Goal: Information Seeking & Learning: Learn about a topic

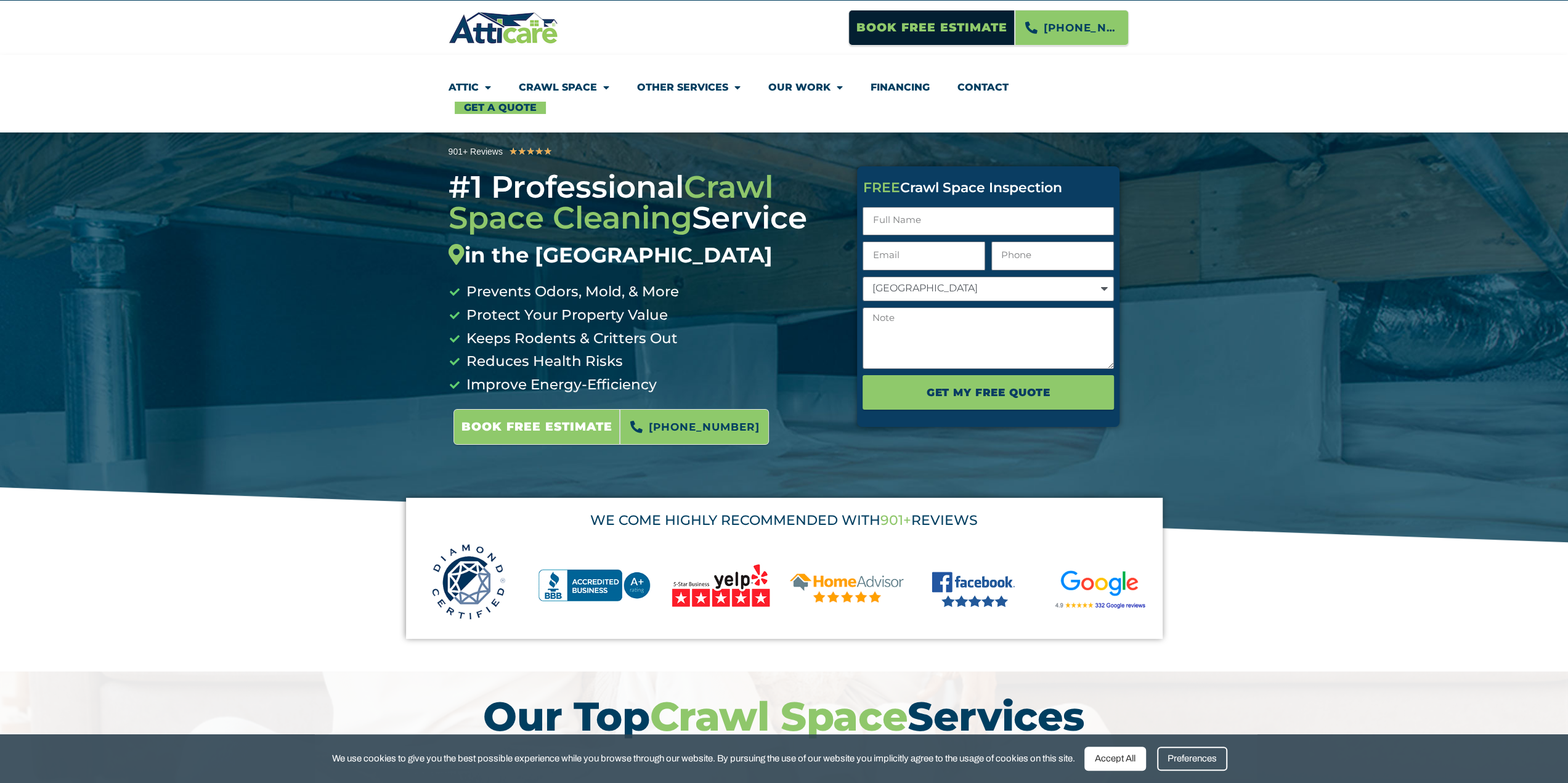
scroll to position [62, 0]
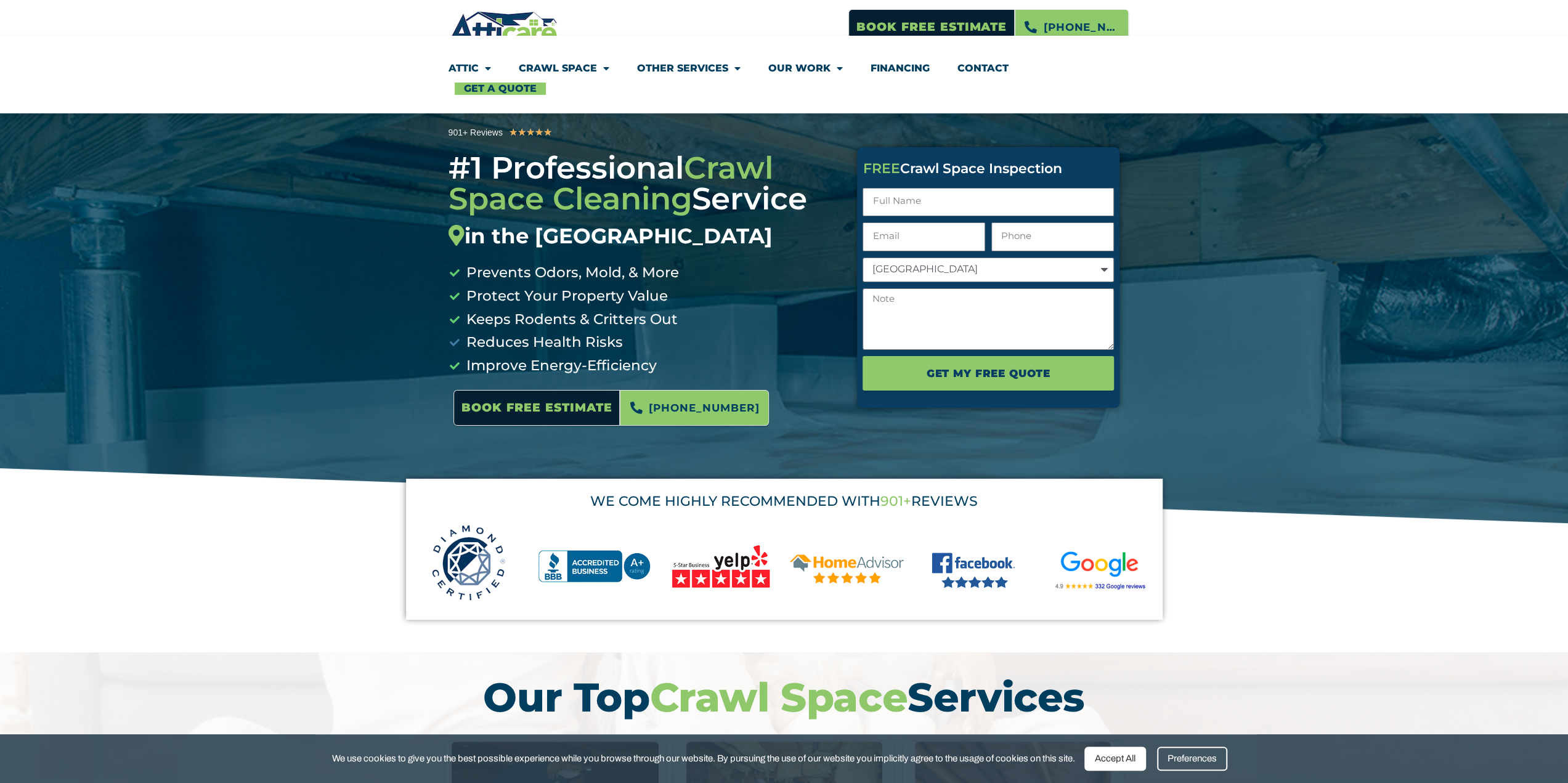
click at [525, 347] on span "Reduces Health Risks" at bounding box center [543, 343] width 159 height 24
click at [519, 367] on span "Improve Energy-Efficiency" at bounding box center [560, 366] width 193 height 24
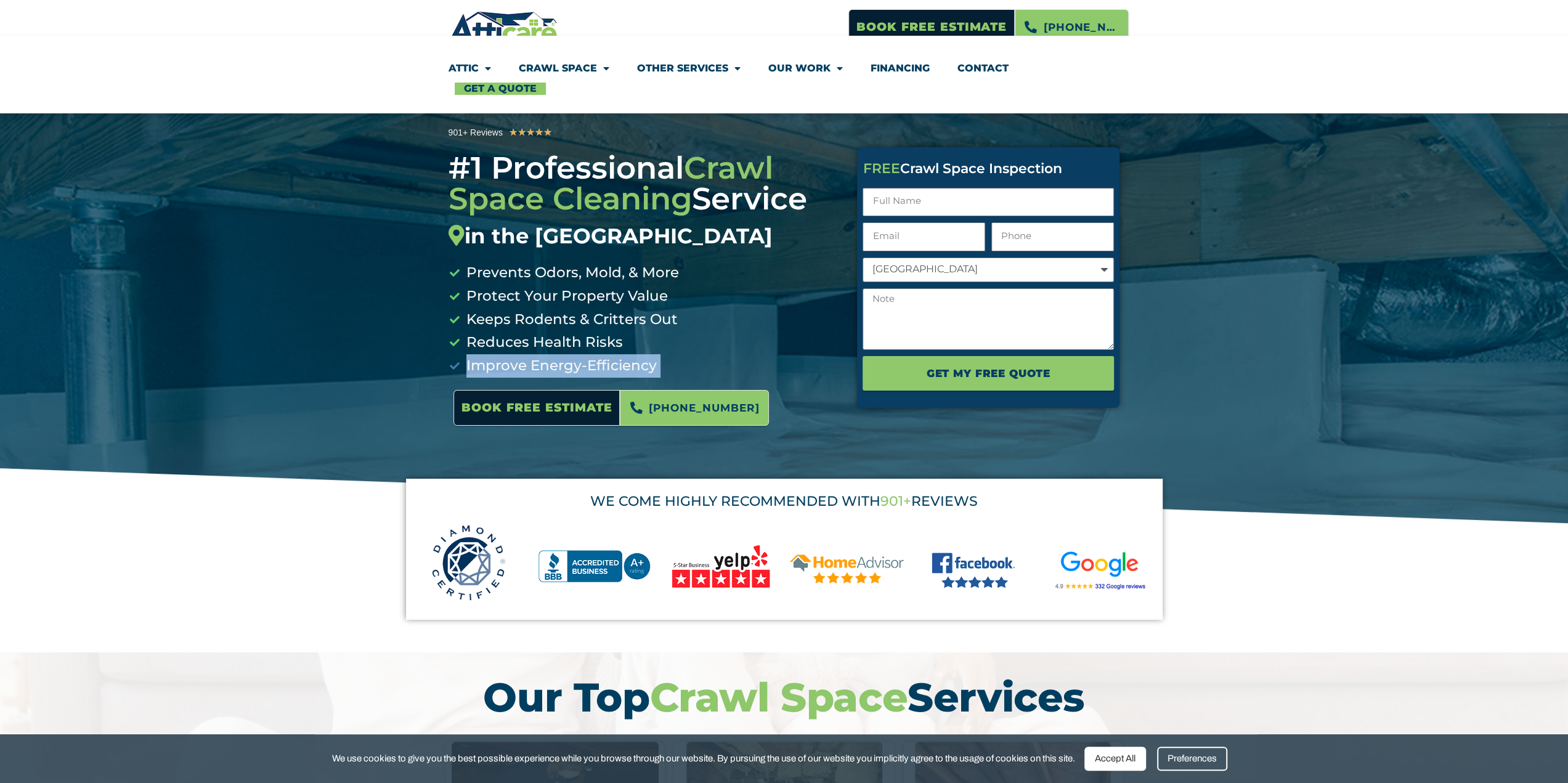
click at [519, 367] on span "Improve Energy-Efficiency" at bounding box center [560, 366] width 193 height 24
click at [531, 345] on span "Reduces Health Risks" at bounding box center [543, 343] width 159 height 24
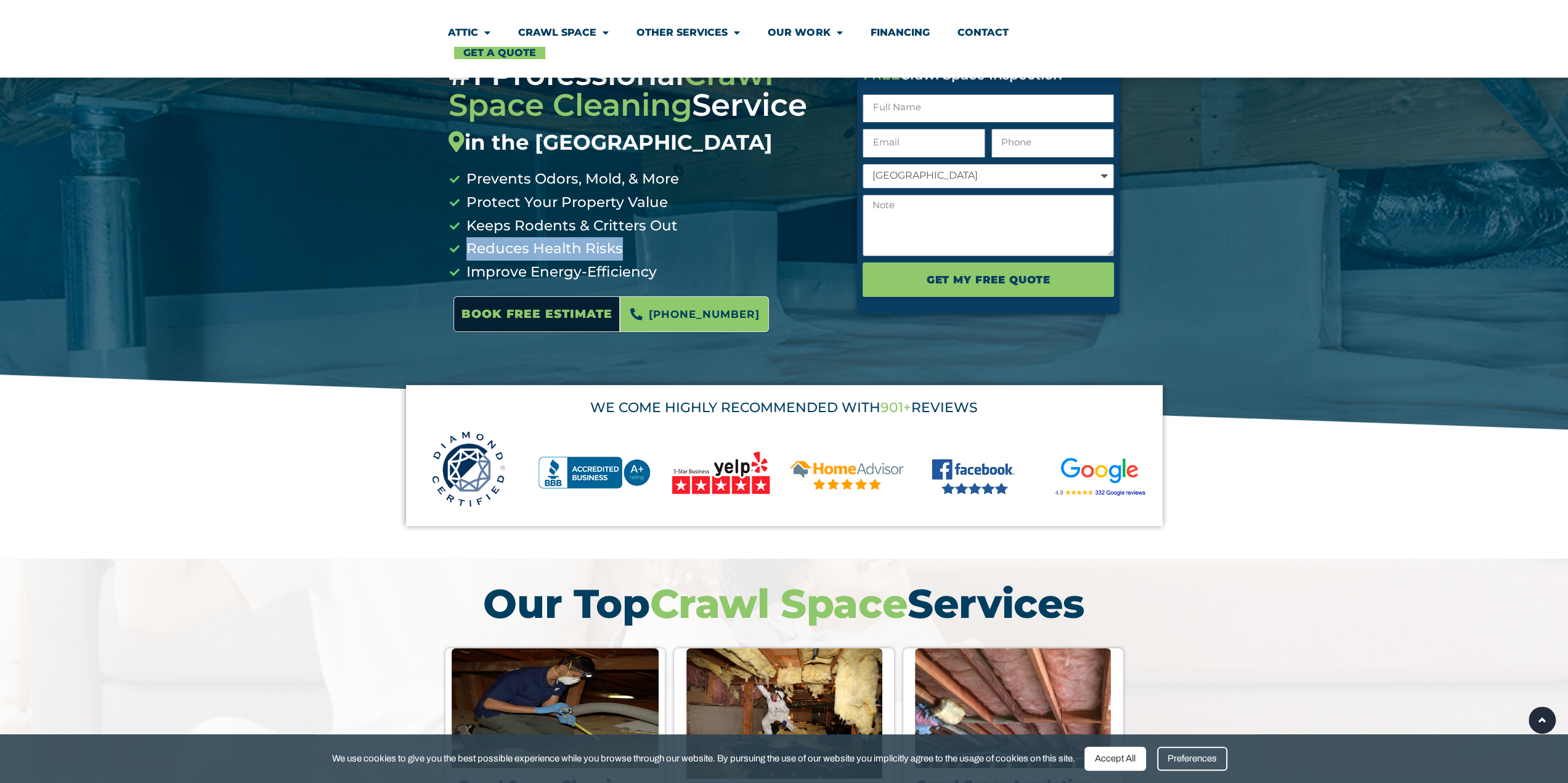
scroll to position [0, 0]
